Goal: Information Seeking & Learning: Learn about a topic

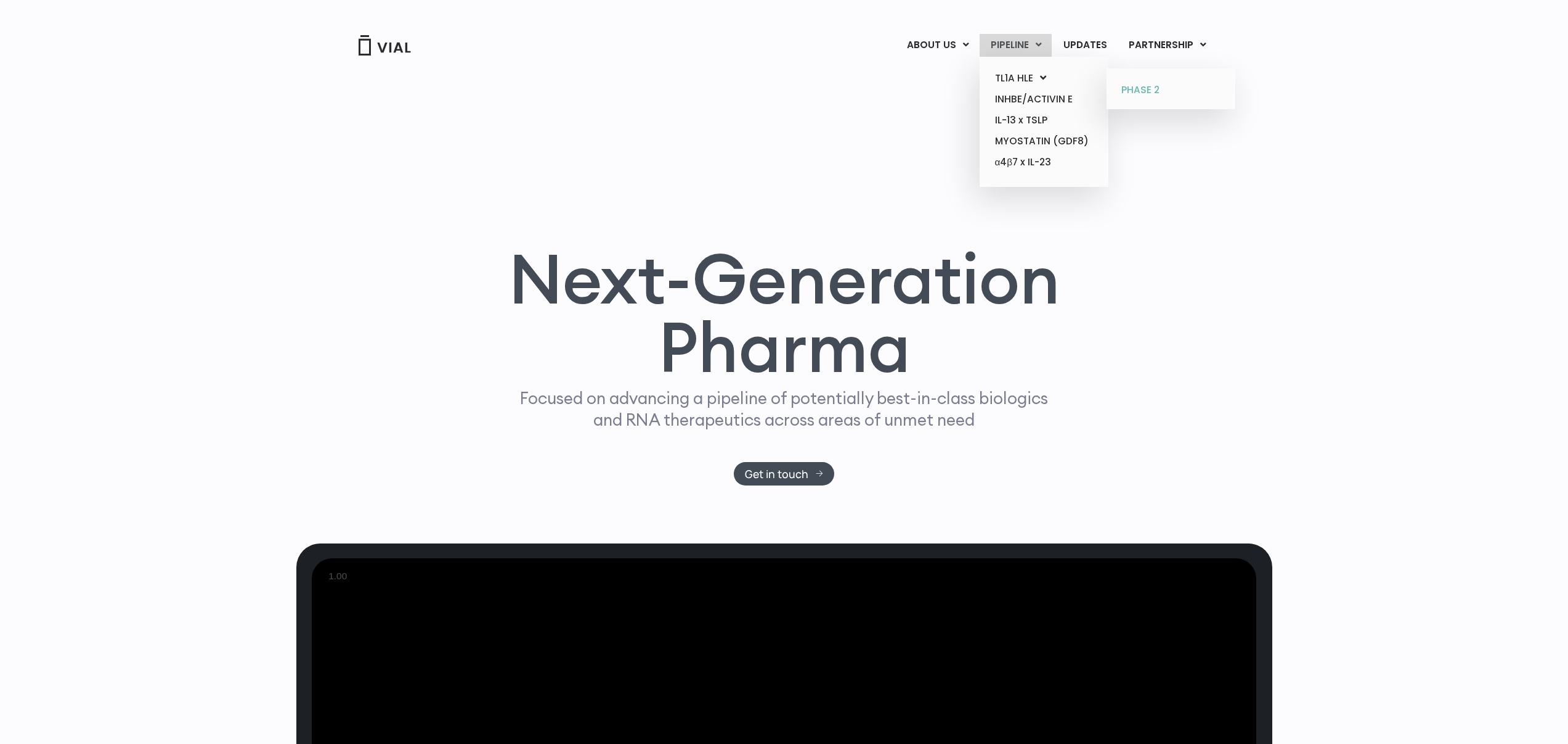
click at [1129, 87] on link "PHASE 2" at bounding box center [1171, 90] width 119 height 22
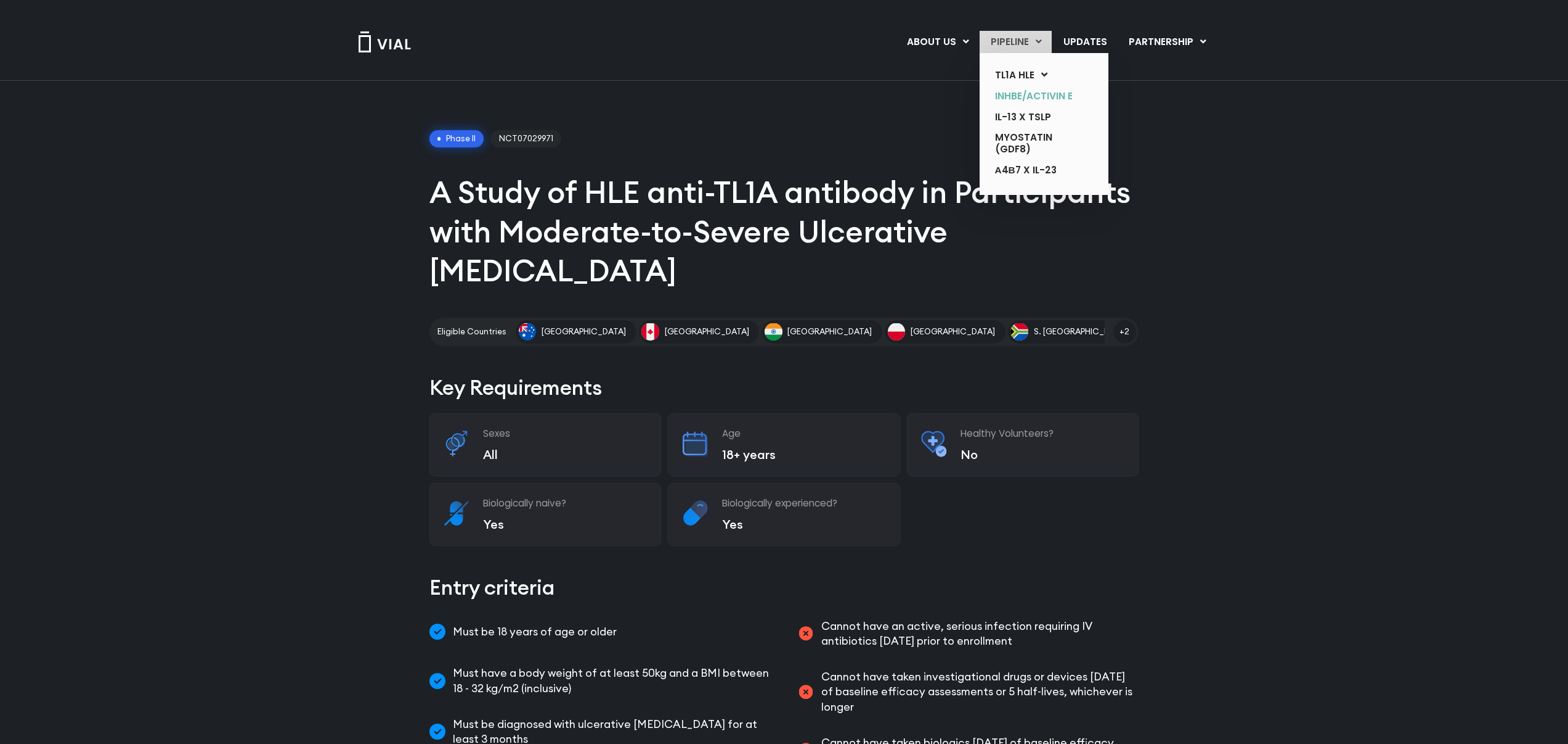
click at [1041, 94] on link "INHBE/ACTIVIN E" at bounding box center [1034, 96] width 99 height 21
click at [1041, 123] on link "IL-13 x TSLP" at bounding box center [1034, 117] width 99 height 21
click at [1039, 145] on link "MYOSTATIN (GDF8)" at bounding box center [1034, 143] width 99 height 32
click at [1037, 182] on link "α4β7 x IL-23" at bounding box center [1034, 170] width 99 height 22
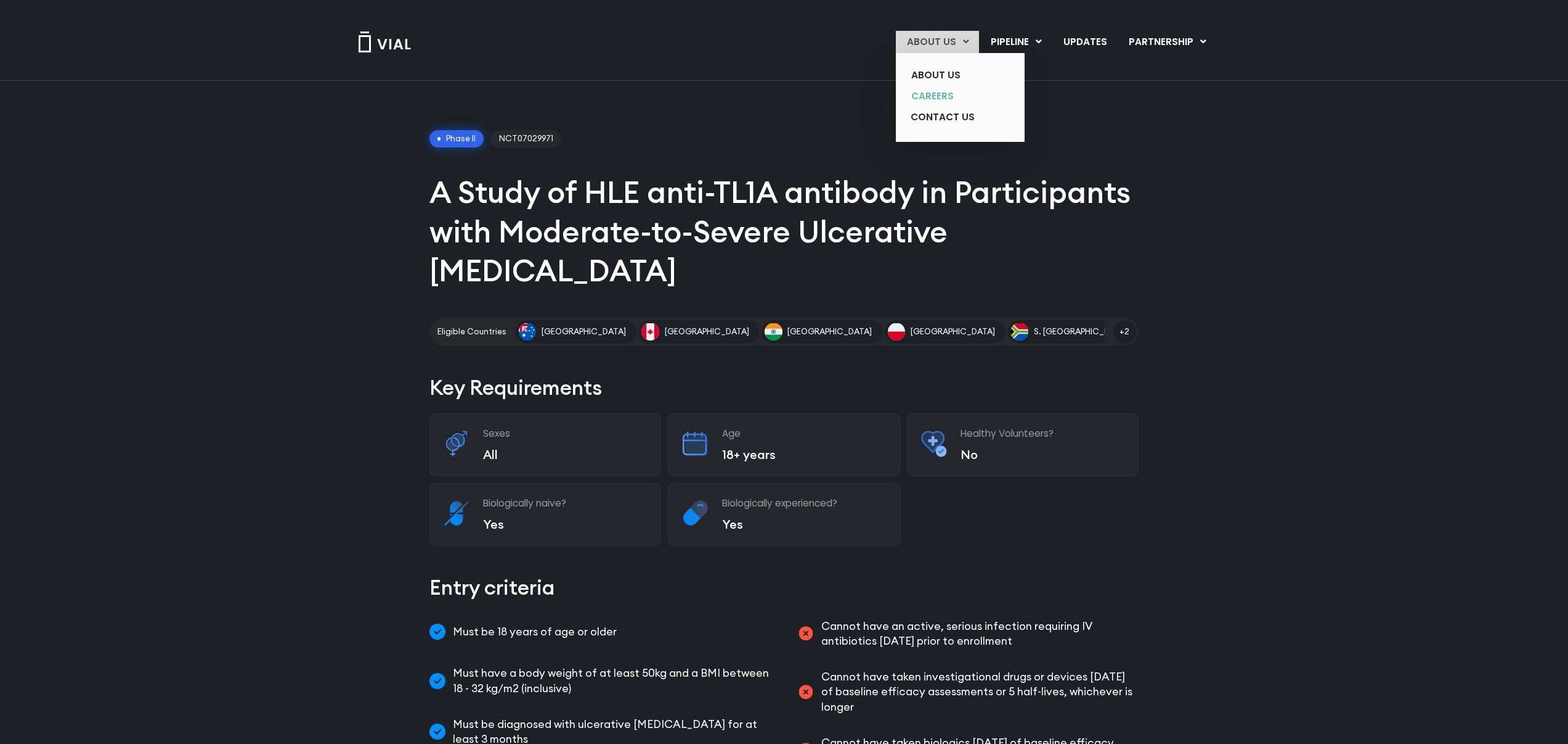
click at [951, 91] on link "CAREERS" at bounding box center [950, 96] width 99 height 21
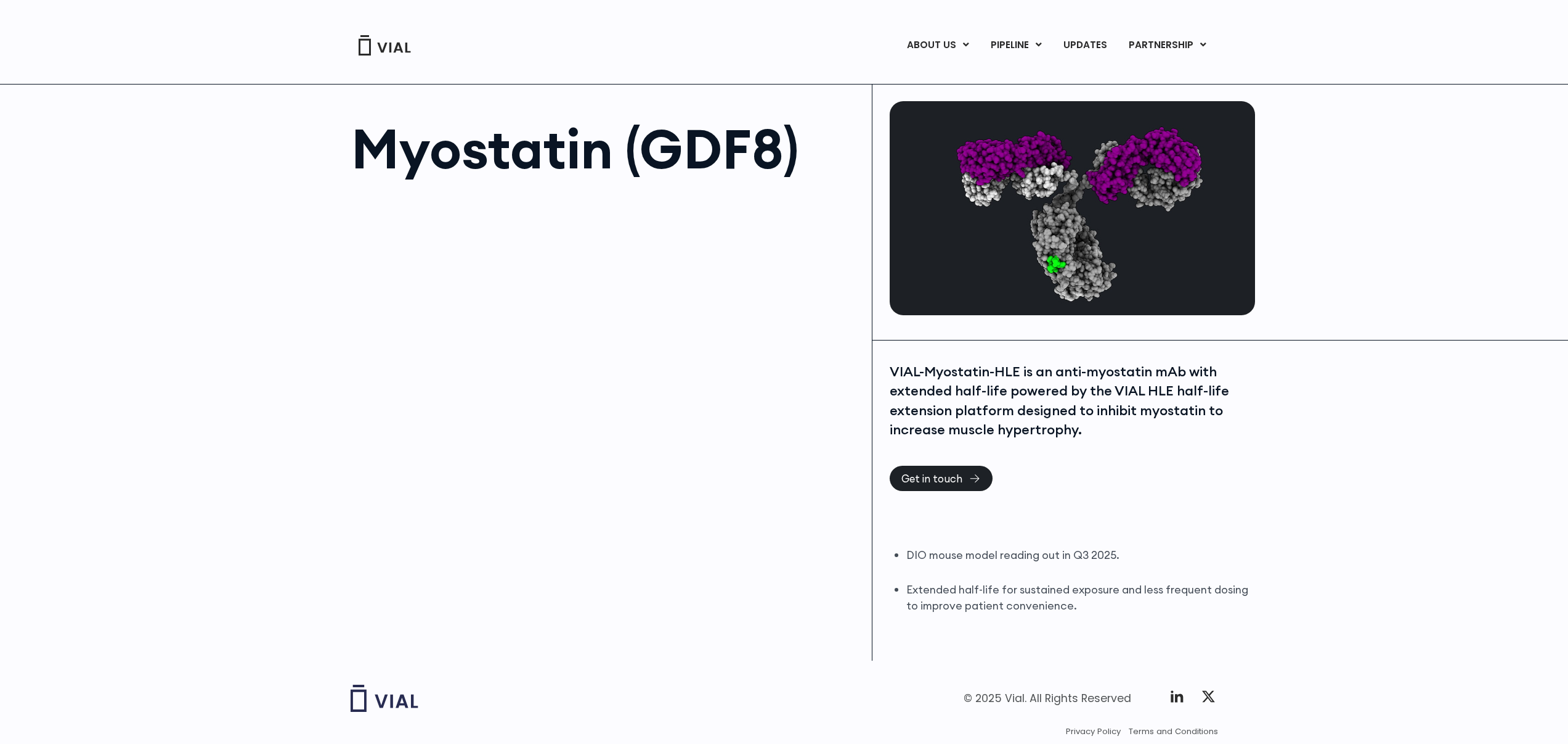
scroll to position [48, 0]
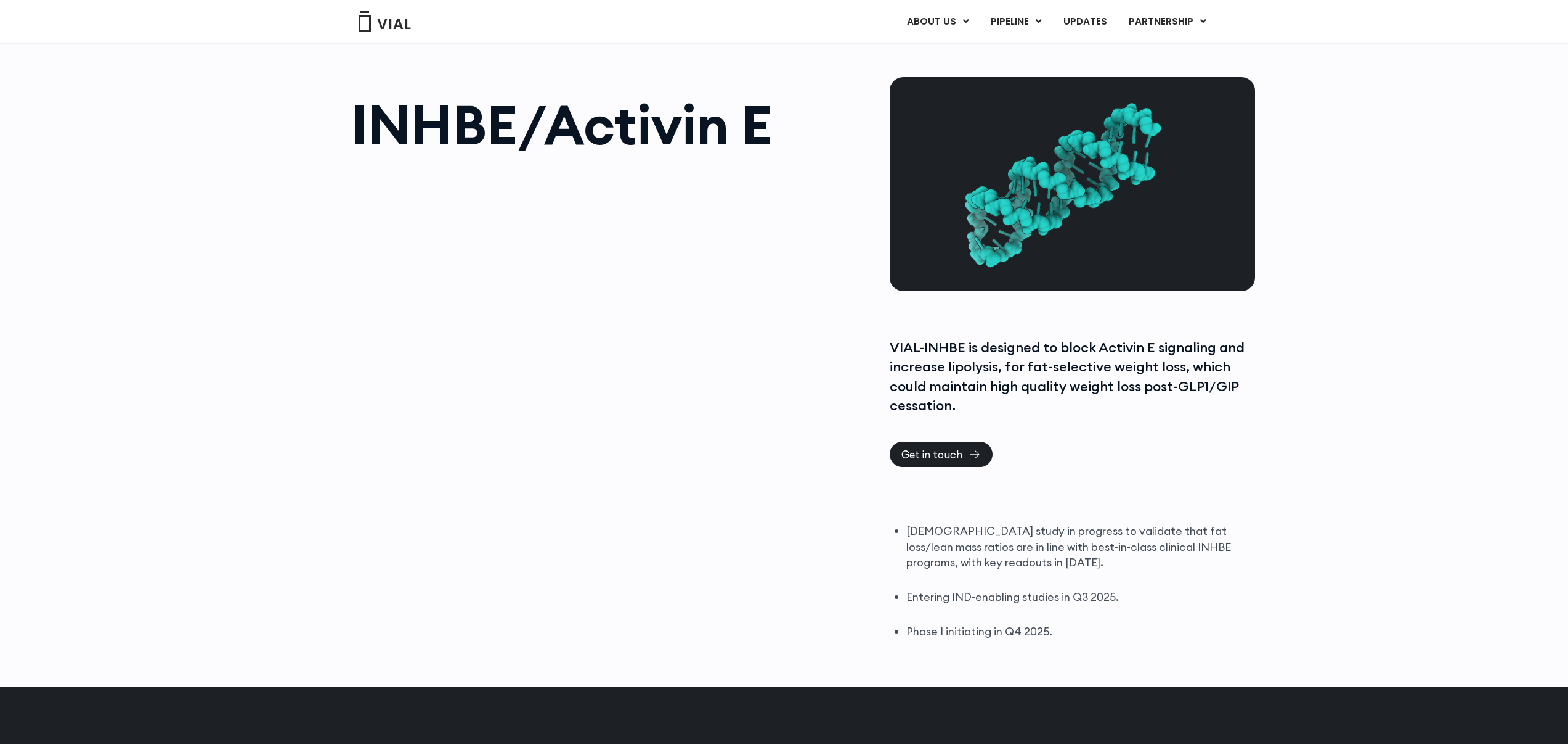
scroll to position [236, 0]
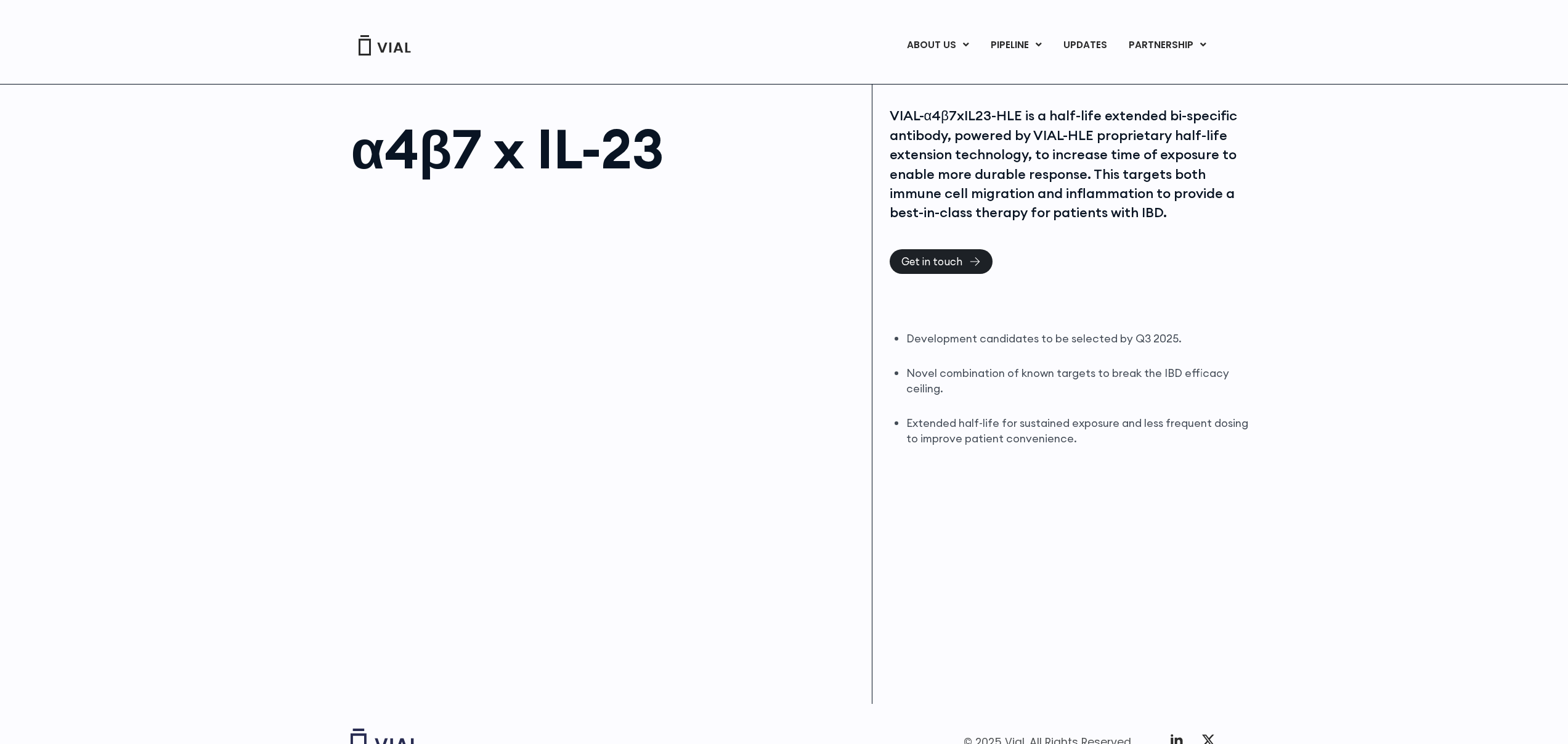
scroll to position [8, 0]
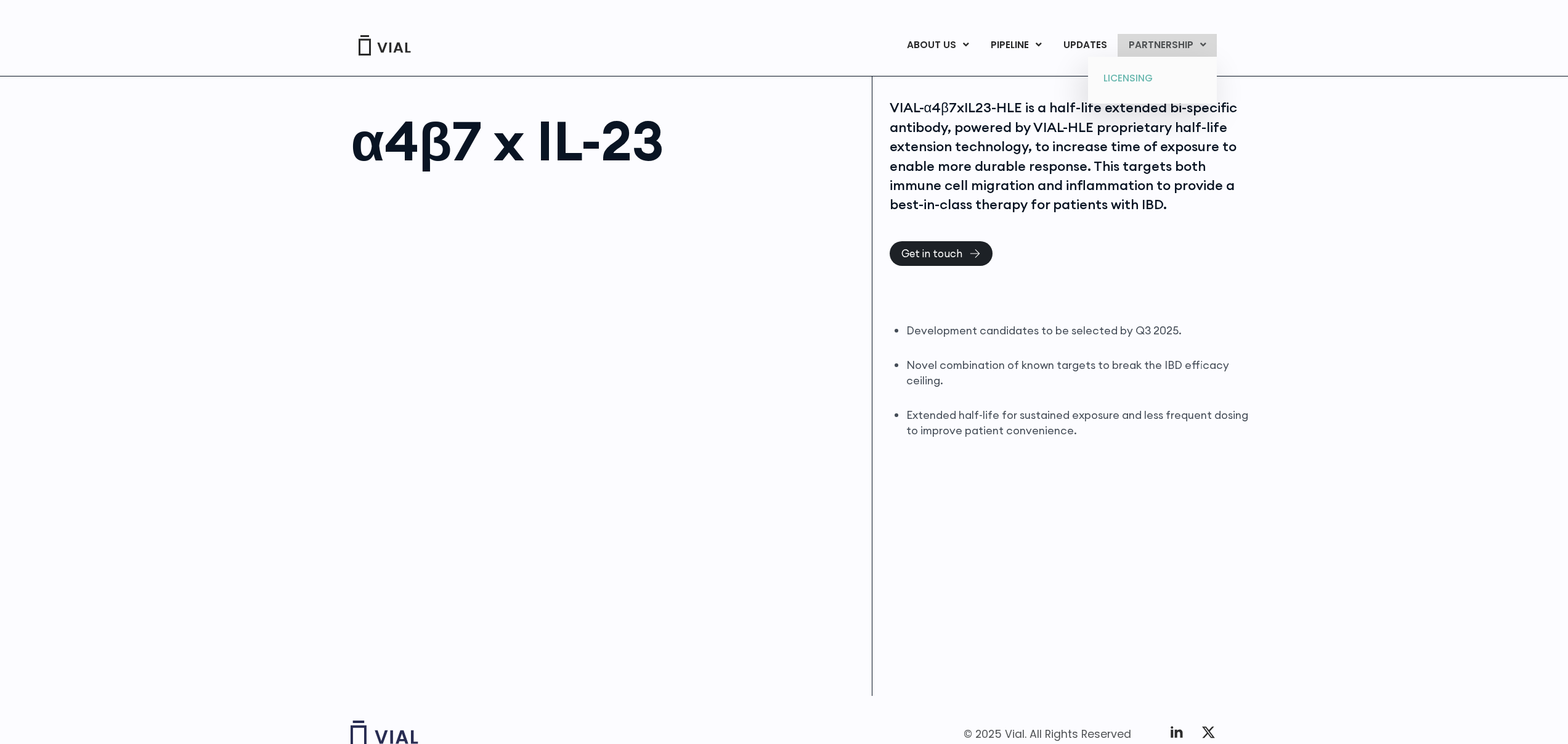
click at [1141, 78] on link "LICENSING" at bounding box center [1152, 78] width 119 height 22
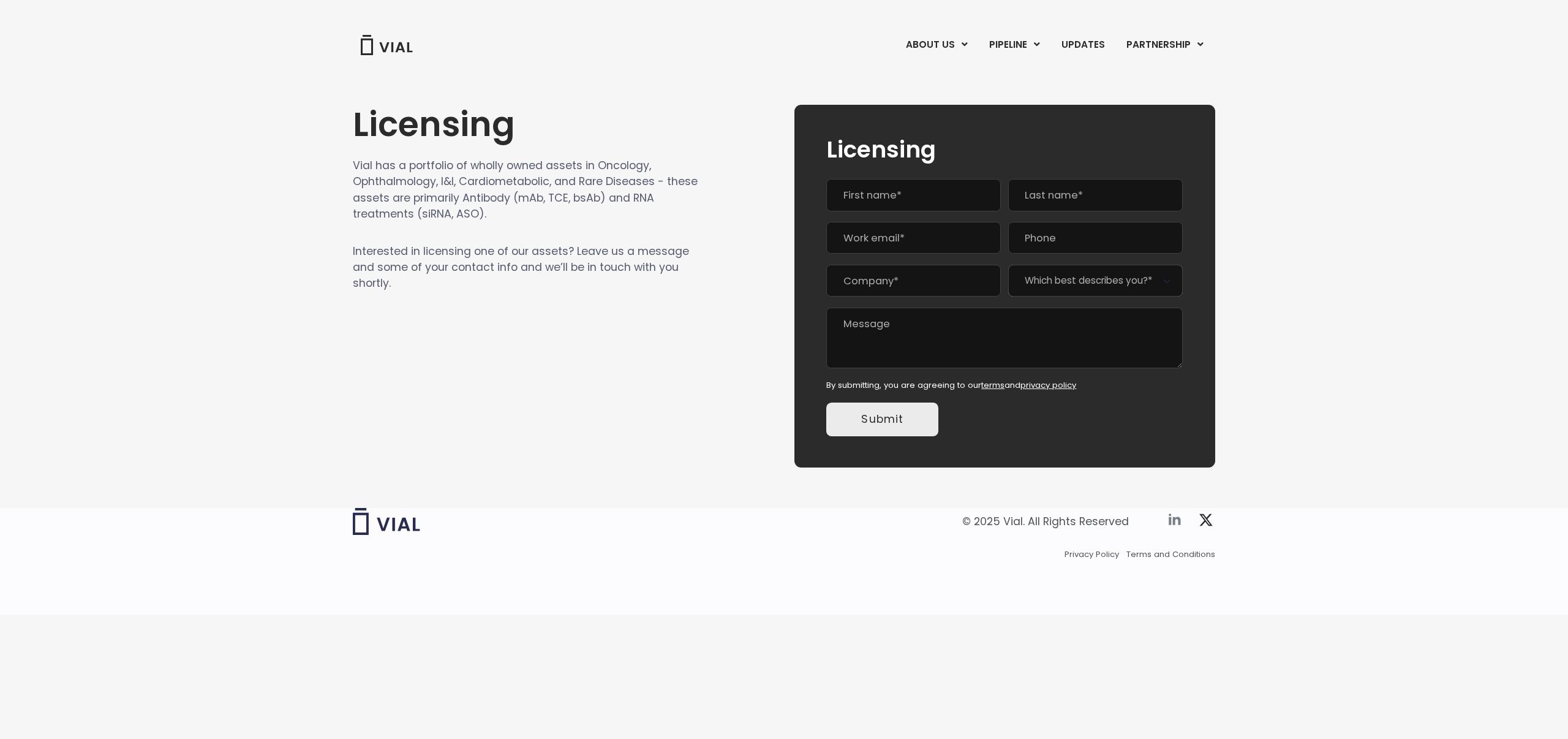
click at [1176, 520] on icon at bounding box center [1175, 519] width 16 height 16
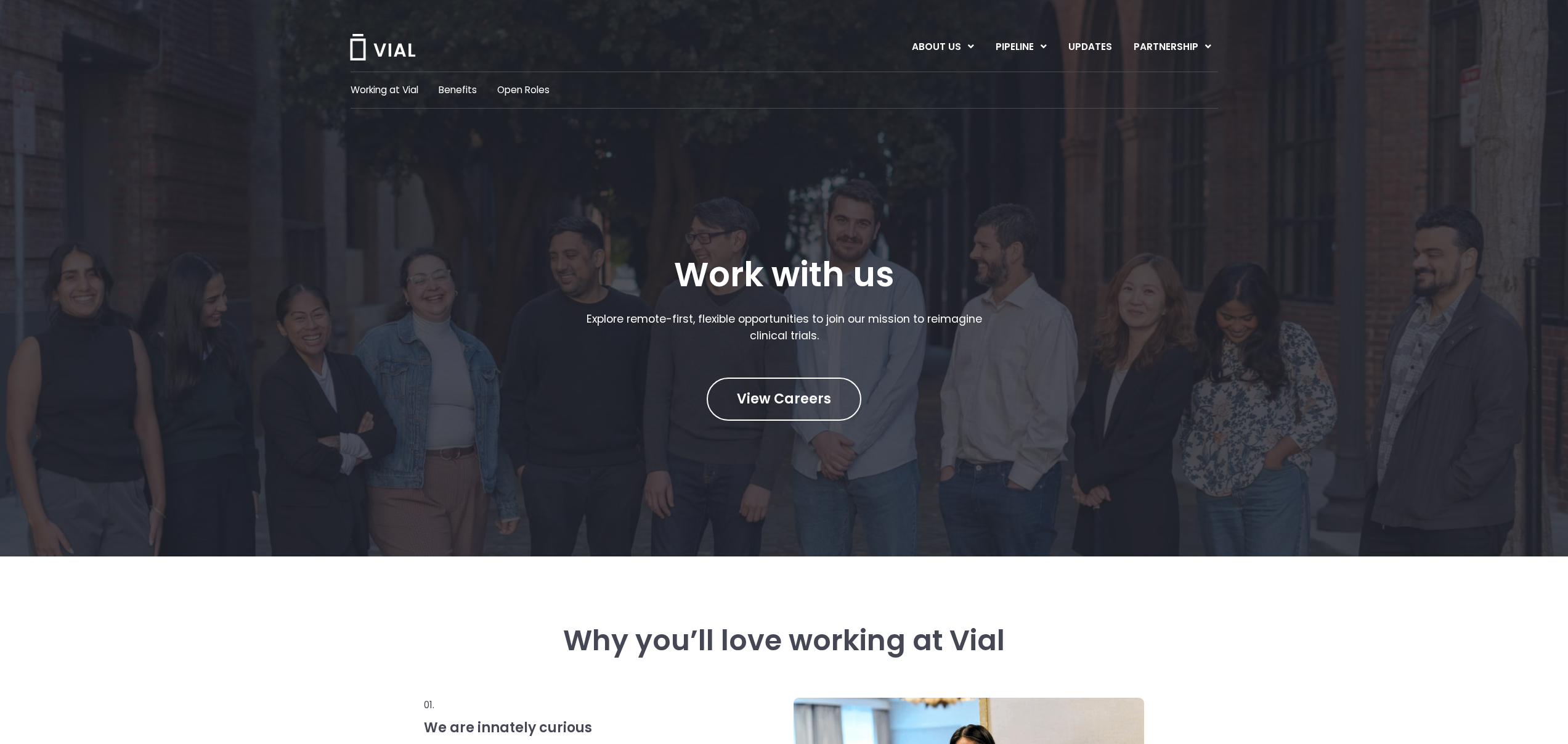
scroll to position [8, 0]
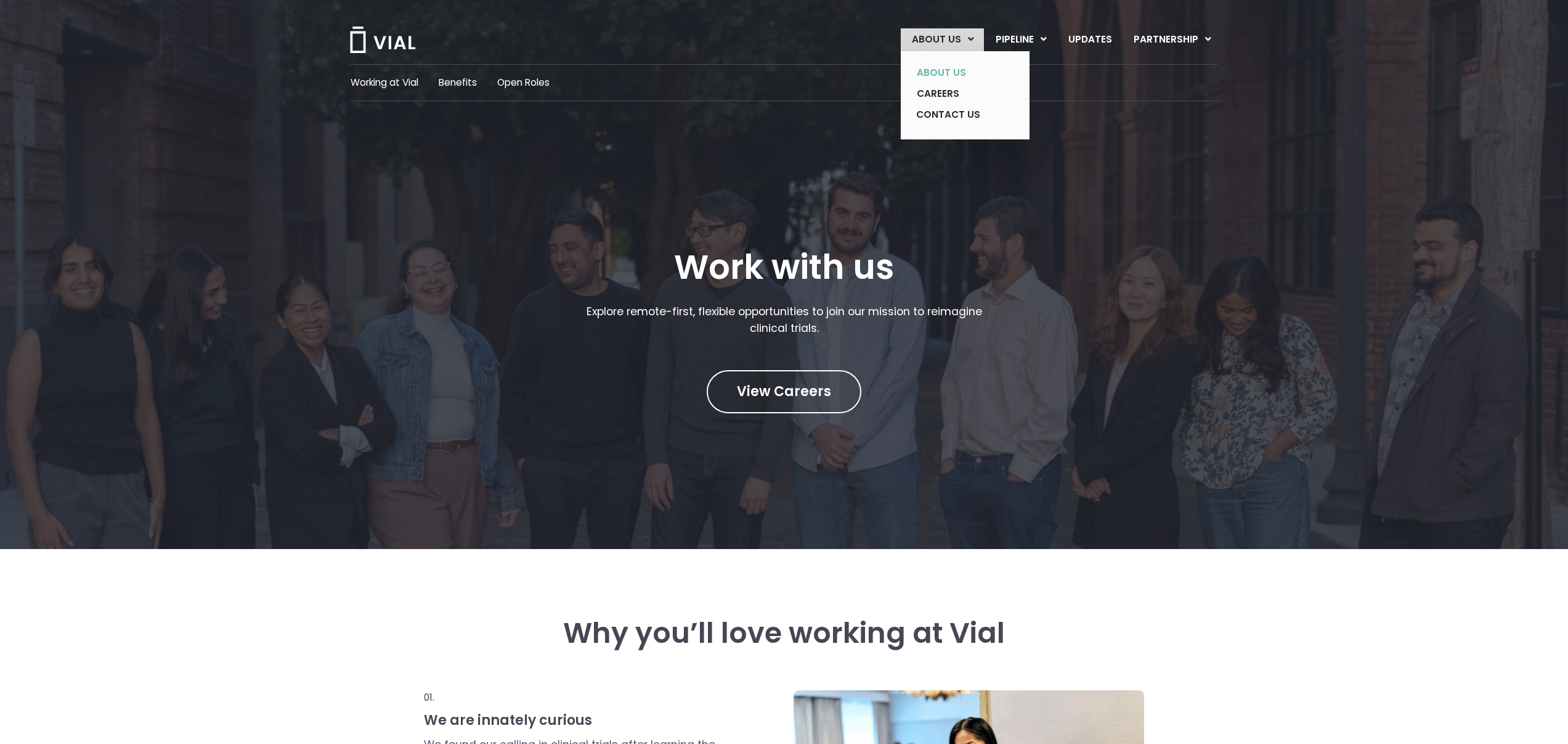
click at [948, 75] on link "ABOUT US" at bounding box center [955, 72] width 99 height 21
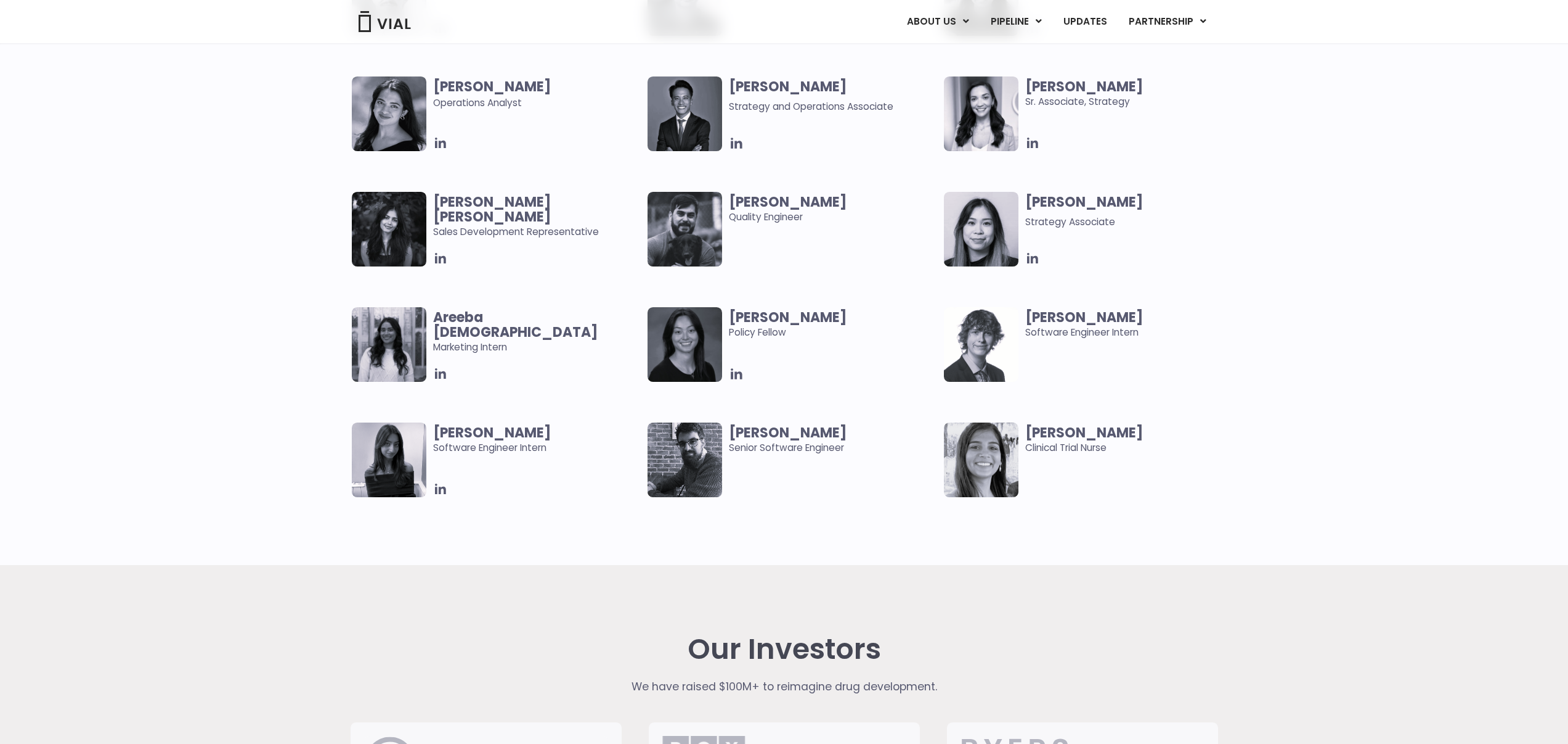
scroll to position [2865, 0]
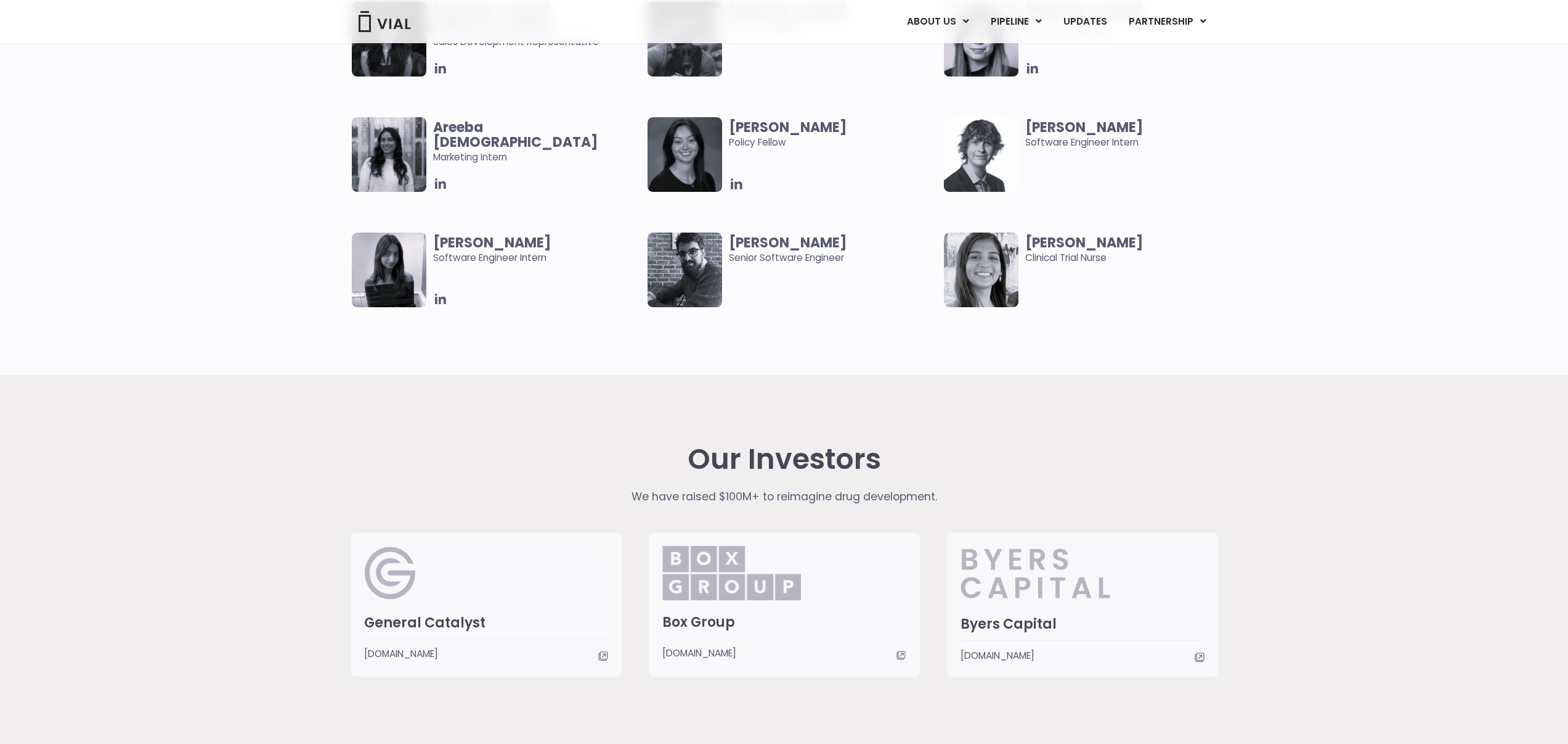
click at [599, 657] on icon at bounding box center [602, 655] width 9 height 9
